Goal: Transaction & Acquisition: Subscribe to service/newsletter

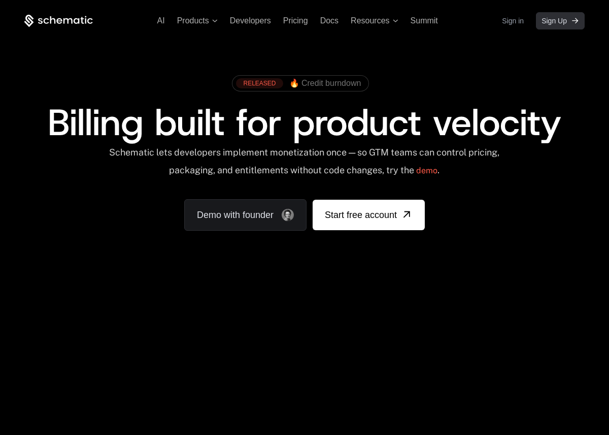
click at [551, 21] on span "Sign Up" at bounding box center [554, 21] width 25 height 10
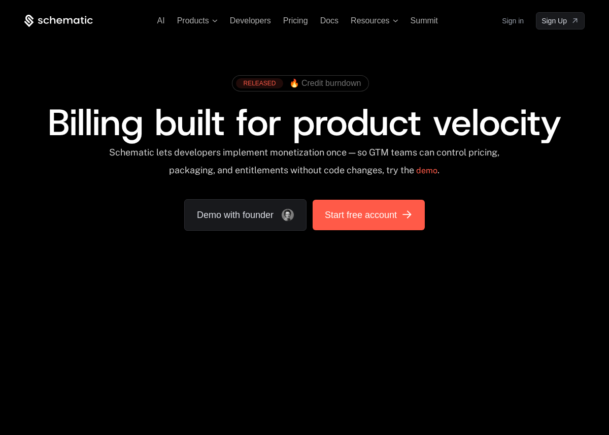
click at [367, 218] on span "Start free account" at bounding box center [361, 215] width 72 height 14
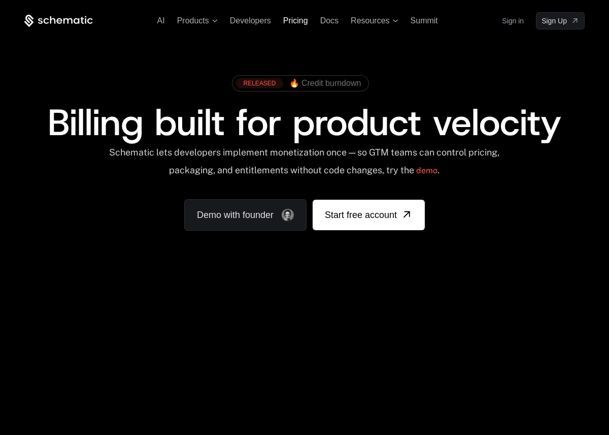
click at [298, 23] on span "Pricing" at bounding box center [295, 20] width 25 height 9
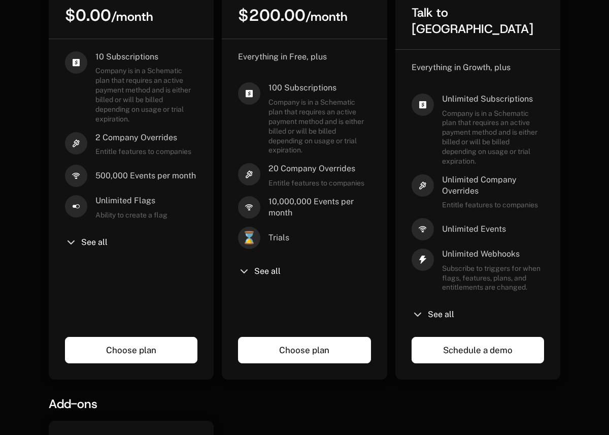
scroll to position [365, 0]
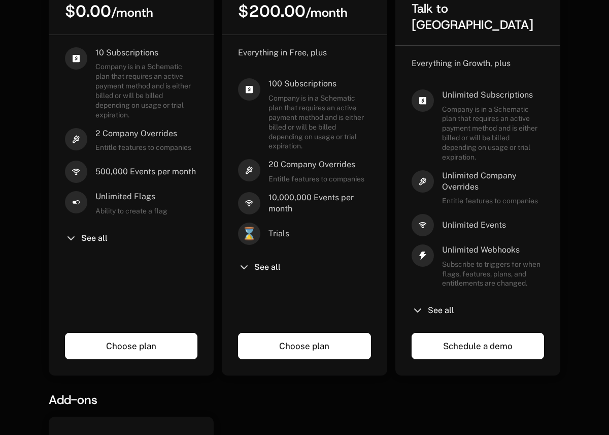
click at [134, 333] on link "Choose plan" at bounding box center [131, 346] width 133 height 26
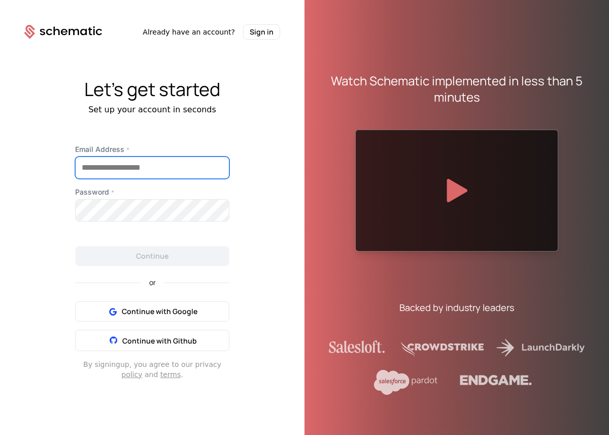
click at [153, 172] on input "Email Address *" at bounding box center [152, 167] width 153 height 21
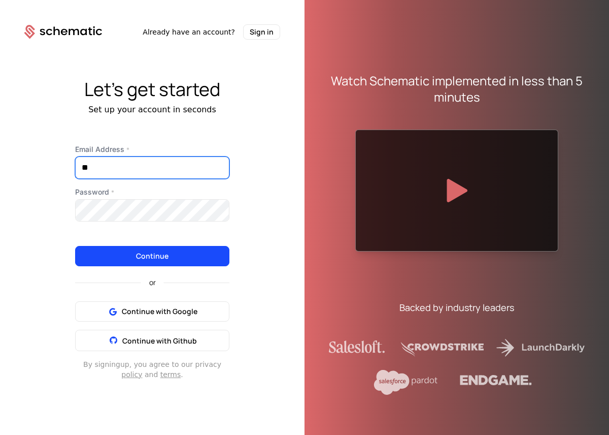
type input "*"
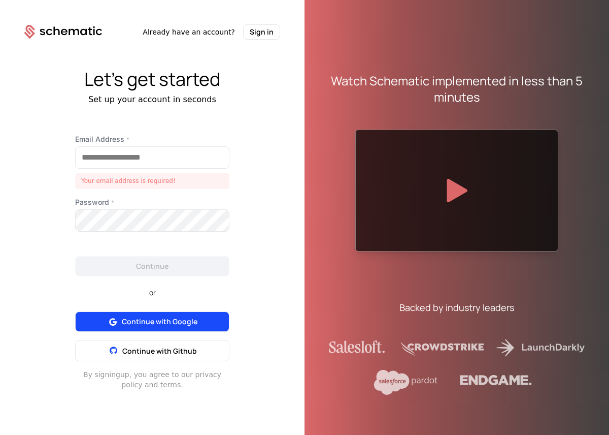
click at [171, 313] on button "Continue with Google" at bounding box center [152, 321] width 154 height 20
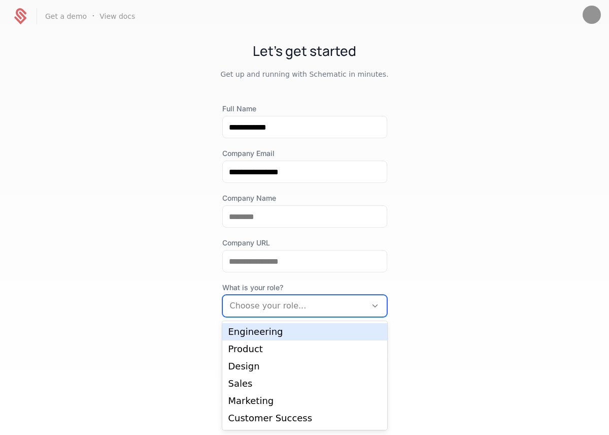
click at [374, 303] on icon at bounding box center [375, 305] width 9 height 9
click at [347, 328] on div "Engineering" at bounding box center [305, 331] width 153 height 9
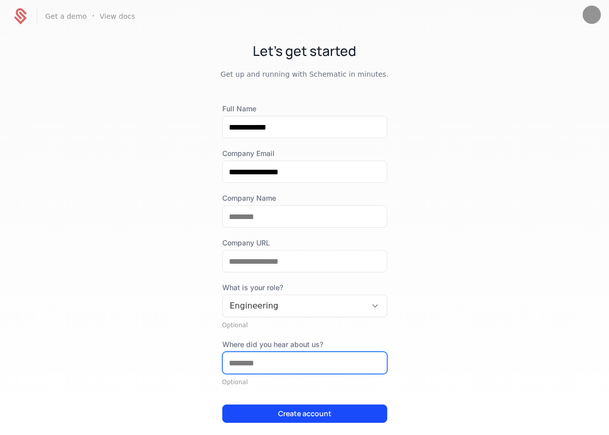
click at [367, 362] on input "Where did you hear about us?" at bounding box center [305, 362] width 164 height 21
type input "**********"
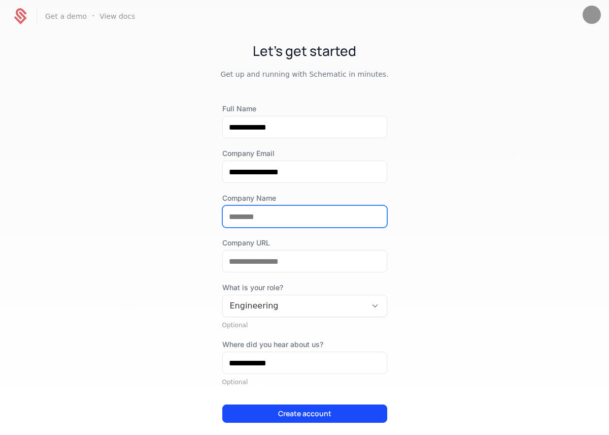
click at [252, 216] on input "Company Name" at bounding box center [305, 216] width 164 height 21
click at [331, 189] on div "**********" at bounding box center [304, 278] width 165 height 349
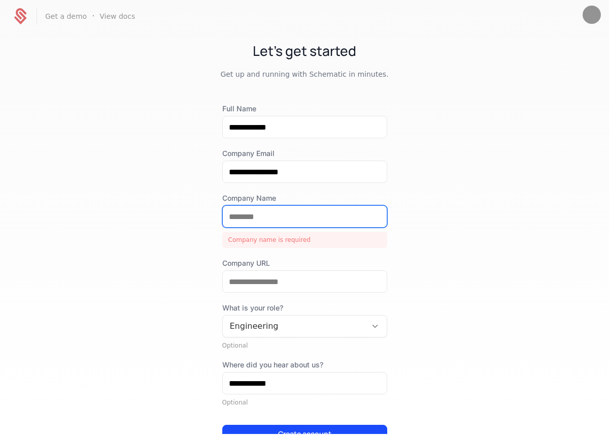
click at [248, 217] on input "Company Name" at bounding box center [305, 216] width 164 height 21
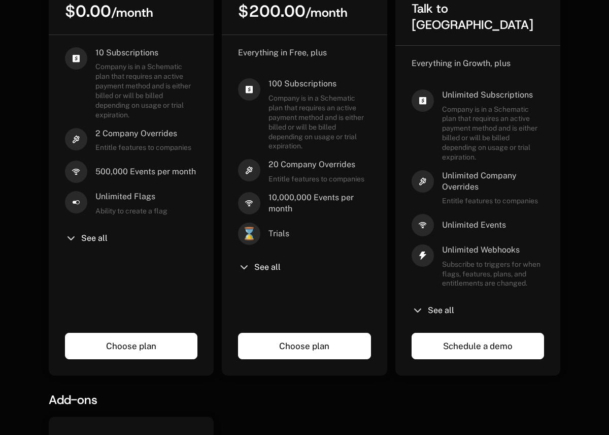
scroll to position [365, 0]
